Goal: Communication & Community: Answer question/provide support

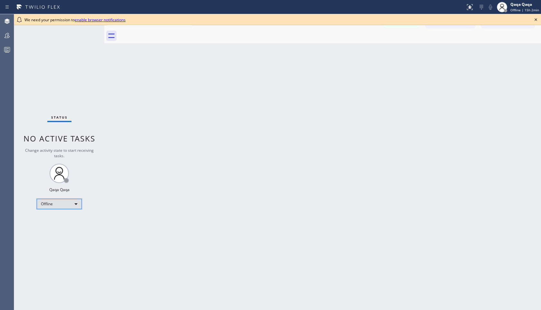
click at [66, 206] on div "Offline" at bounding box center [59, 204] width 45 height 10
click at [65, 229] on li "Unavailable" at bounding box center [59, 229] width 44 height 8
click at [538, 19] on icon at bounding box center [536, 20] width 8 height 8
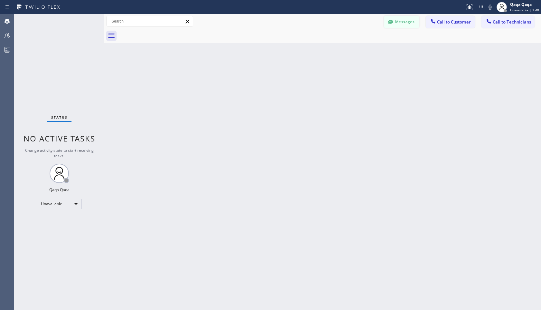
click at [401, 22] on button "Messages" at bounding box center [401, 22] width 35 height 12
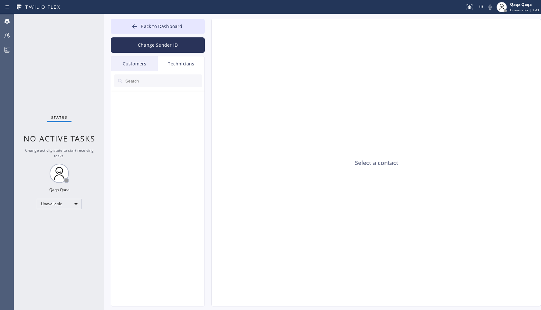
click at [136, 68] on div "Customers" at bounding box center [134, 63] width 47 height 15
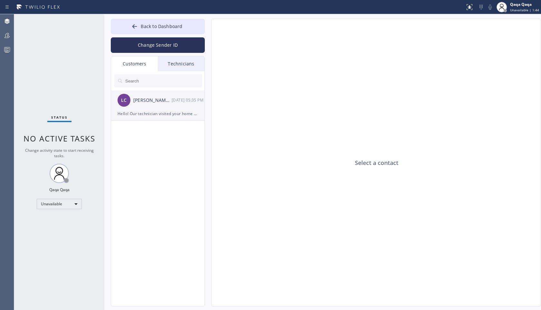
click at [143, 114] on div "Hello! Our technician visited your home [DATE]. How was your experience? Please…" at bounding box center [158, 113] width 80 height 7
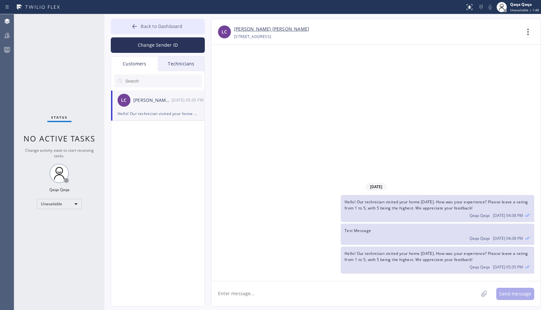
click at [177, 32] on button "Back to Dashboard" at bounding box center [158, 26] width 94 height 15
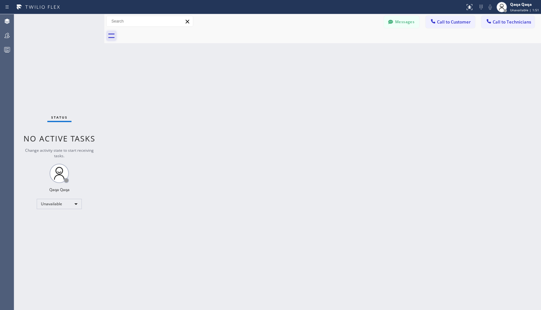
click at [114, 36] on icon at bounding box center [111, 36] width 10 height 10
